Goal: Information Seeking & Learning: Find specific fact

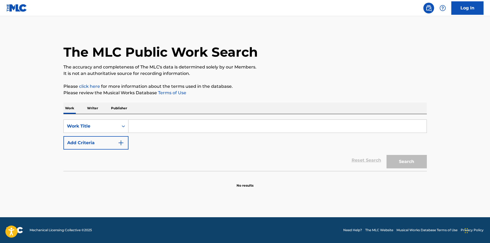
click at [242, 128] on input "Search Form" at bounding box center [277, 126] width 298 height 13
type input "she thinks I still care"
click at [386, 155] on button "Search" at bounding box center [406, 161] width 40 height 13
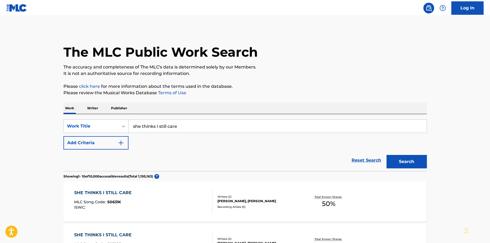
scroll to position [89, 0]
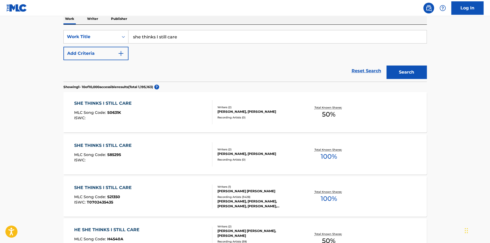
click at [127, 187] on div "SHE THINKS I STILL CARE" at bounding box center [104, 188] width 60 height 6
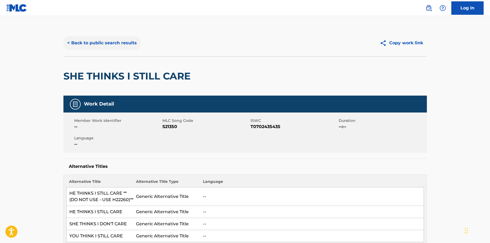
click at [105, 41] on button "< Back to public search results" at bounding box center [101, 42] width 77 height 13
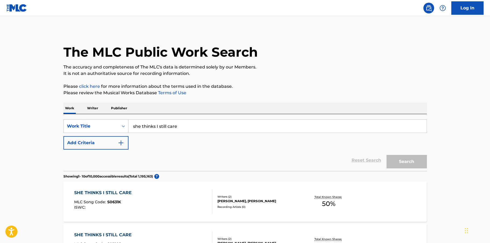
scroll to position [89, 0]
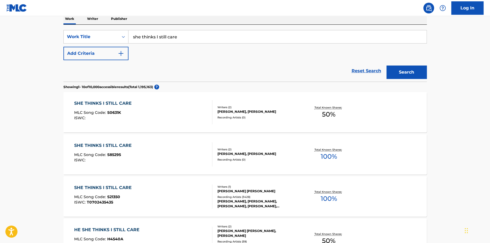
drag, startPoint x: 197, startPoint y: 38, endPoint x: 132, endPoint y: 38, distance: 64.5
click at [132, 38] on input "she thinks I still care" at bounding box center [277, 36] width 298 height 13
type input "if my heart had windows"
click at [386, 66] on button "Search" at bounding box center [406, 72] width 40 height 13
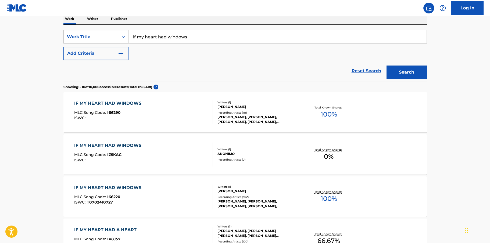
click at [122, 104] on div "IF MY HEART HAD WINDOWS" at bounding box center [109, 103] width 70 height 6
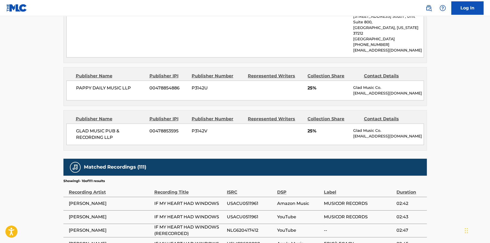
scroll to position [238, 0]
